Goal: Navigation & Orientation: Find specific page/section

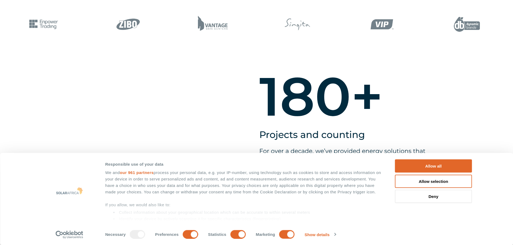
scroll to position [404, 0]
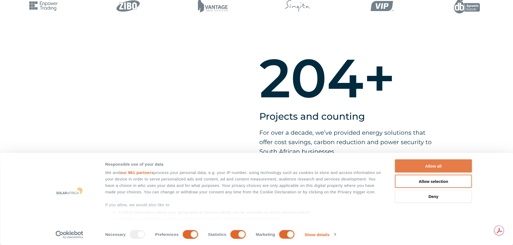
click at [435, 166] on button "Allow all" at bounding box center [433, 166] width 77 height 13
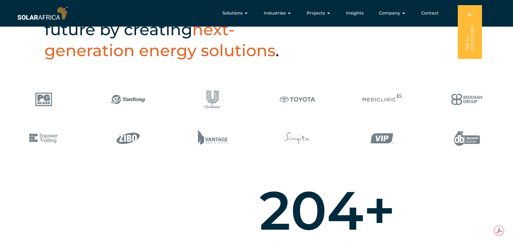
scroll to position [269, 0]
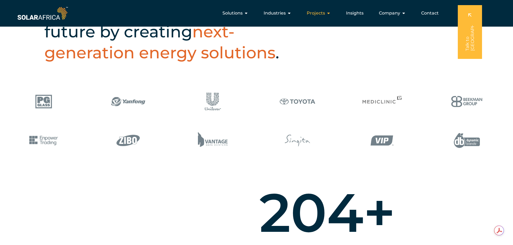
click at [332, 8] on div "Projects Close Projects Open Projects" at bounding box center [319, 13] width 33 height 11
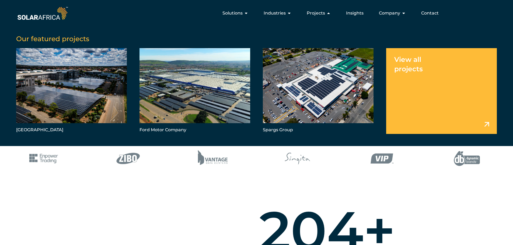
scroll to position [242, 0]
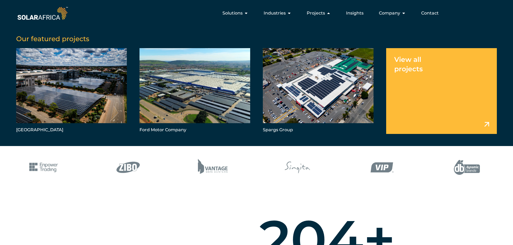
click at [444, 74] on link "Menu" at bounding box center [441, 91] width 111 height 86
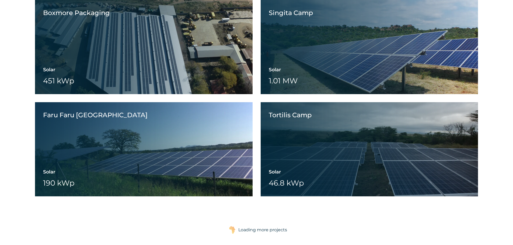
scroll to position [2559, 0]
